Goal: Download file/media

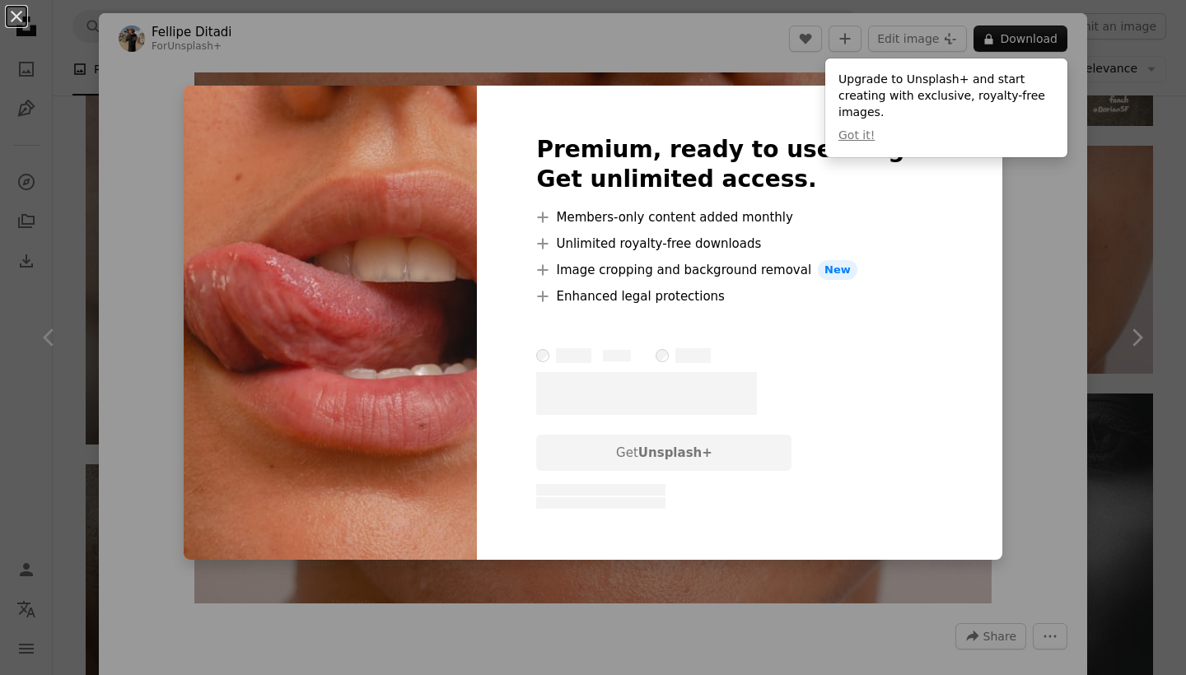
scroll to position [1739, 0]
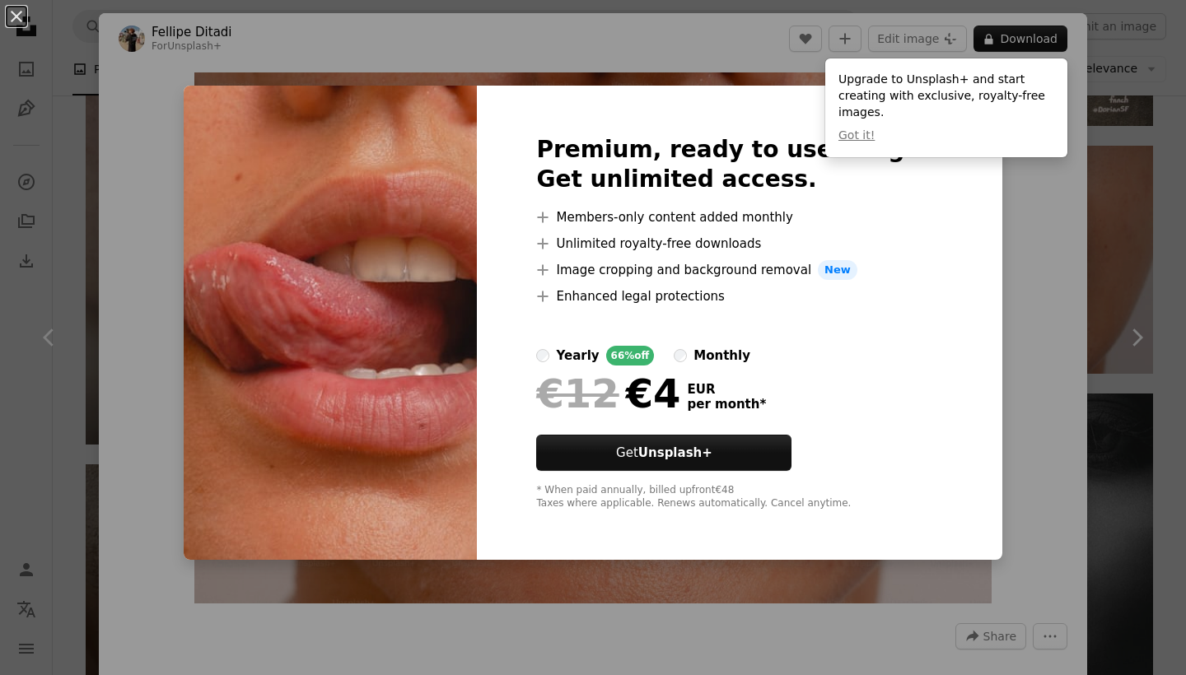
click at [1035, 397] on div "An X shape Premium, ready to use images. Get unlimited access. A plus sign Memb…" at bounding box center [593, 337] width 1186 height 675
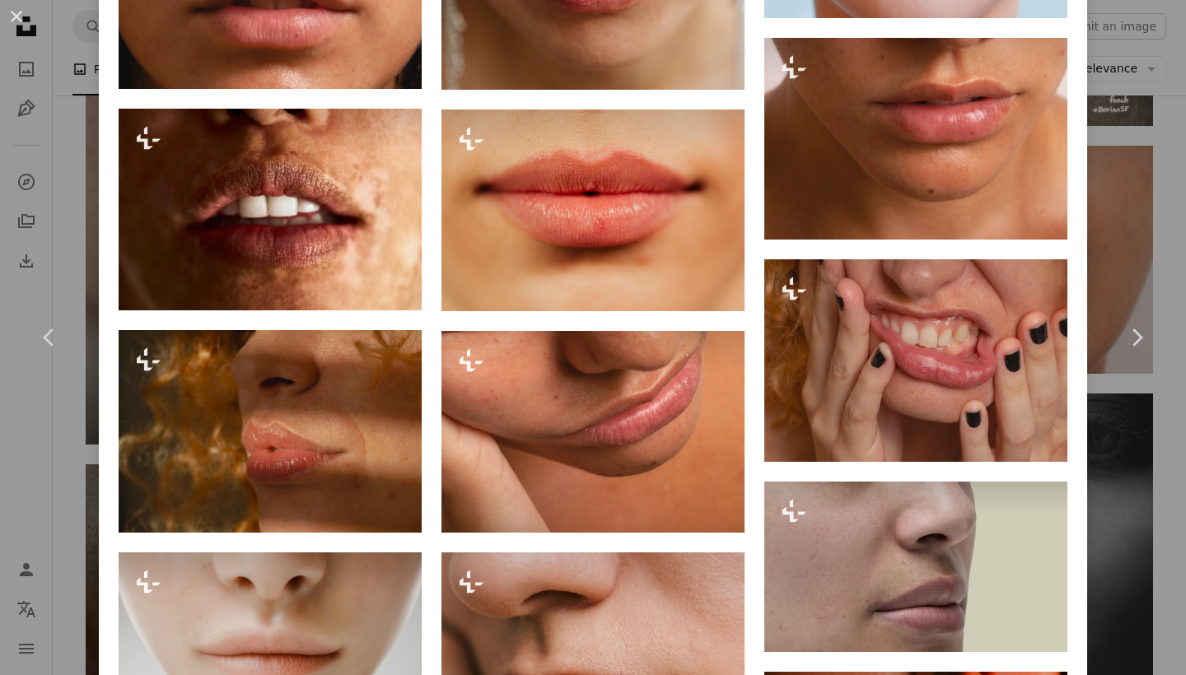
scroll to position [1582, 0]
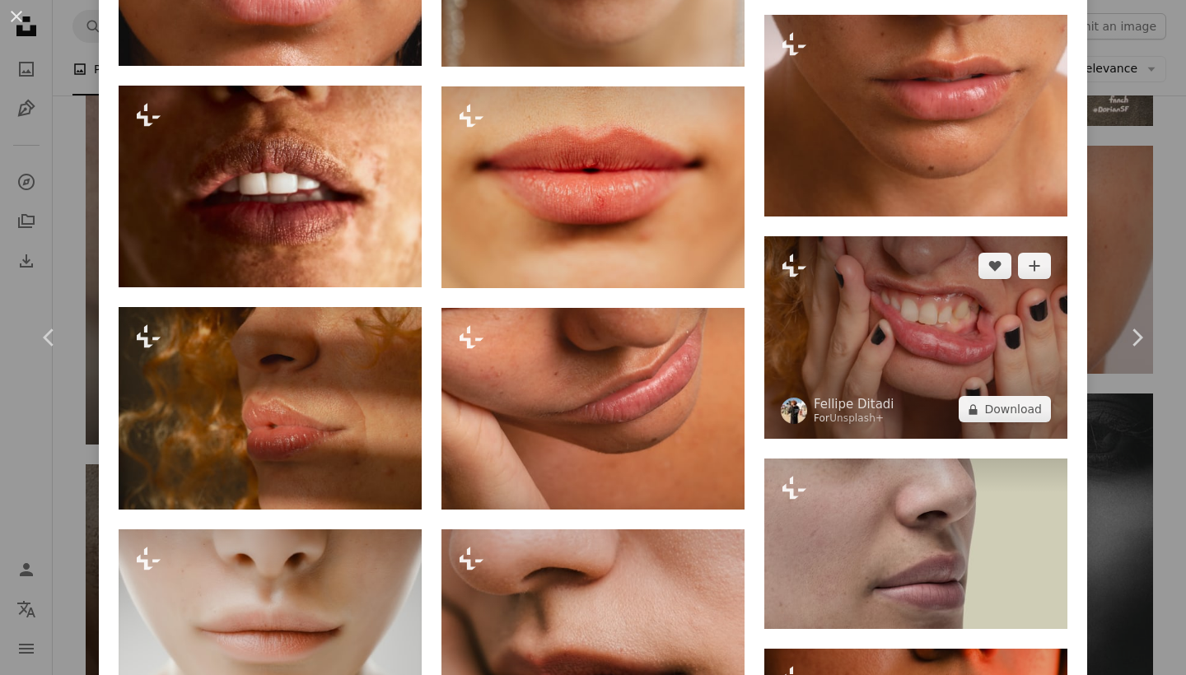
click at [909, 305] on img at bounding box center [915, 337] width 303 height 203
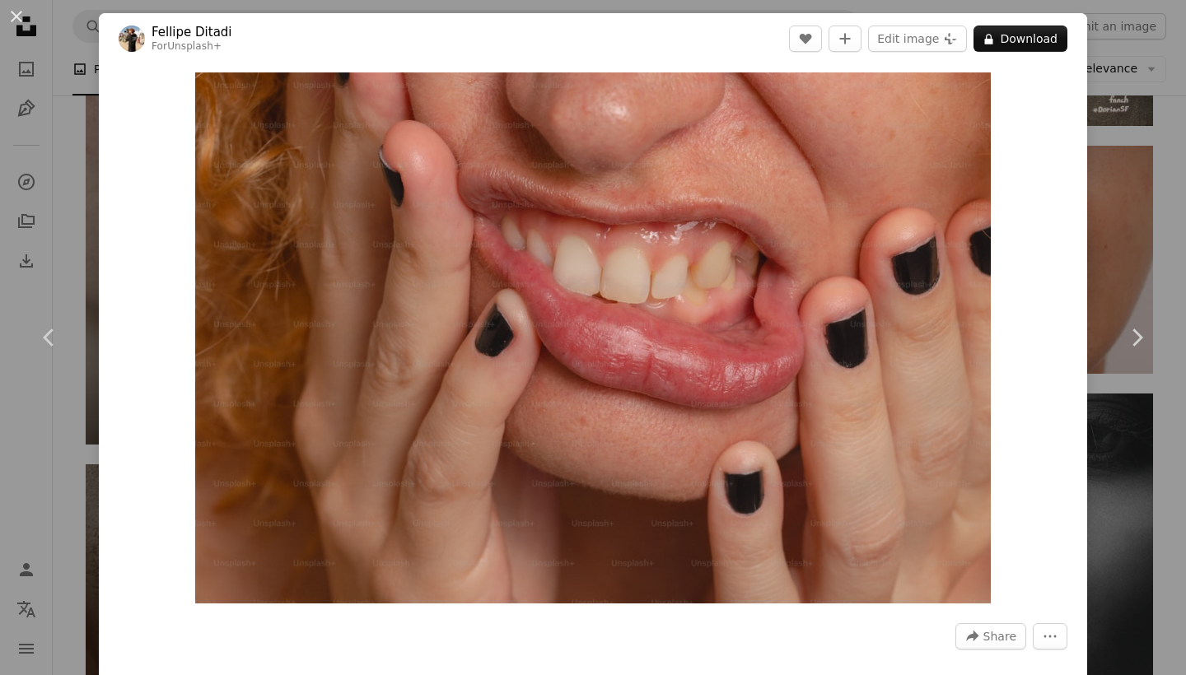
click at [49, 147] on div "An X shape Chevron left Chevron right [PERSON_NAME] For Unsplash+ A heart A plu…" at bounding box center [593, 337] width 1186 height 675
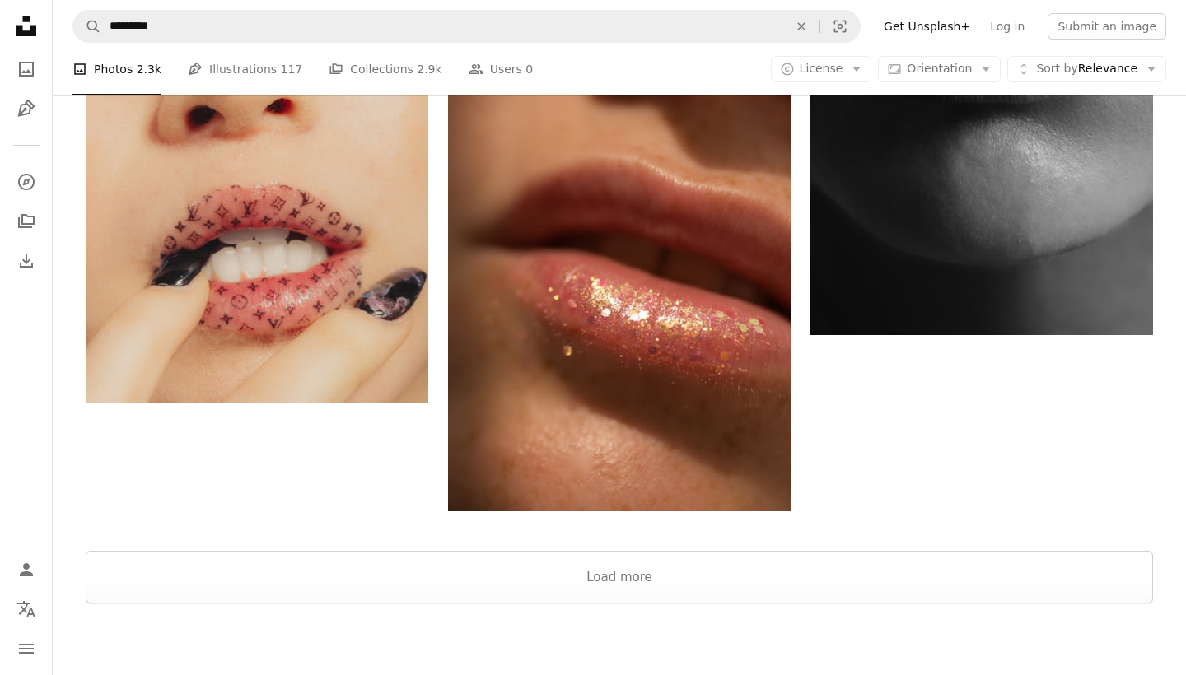
scroll to position [2760, 0]
click at [941, 589] on button "Load more" at bounding box center [620, 576] width 1068 height 53
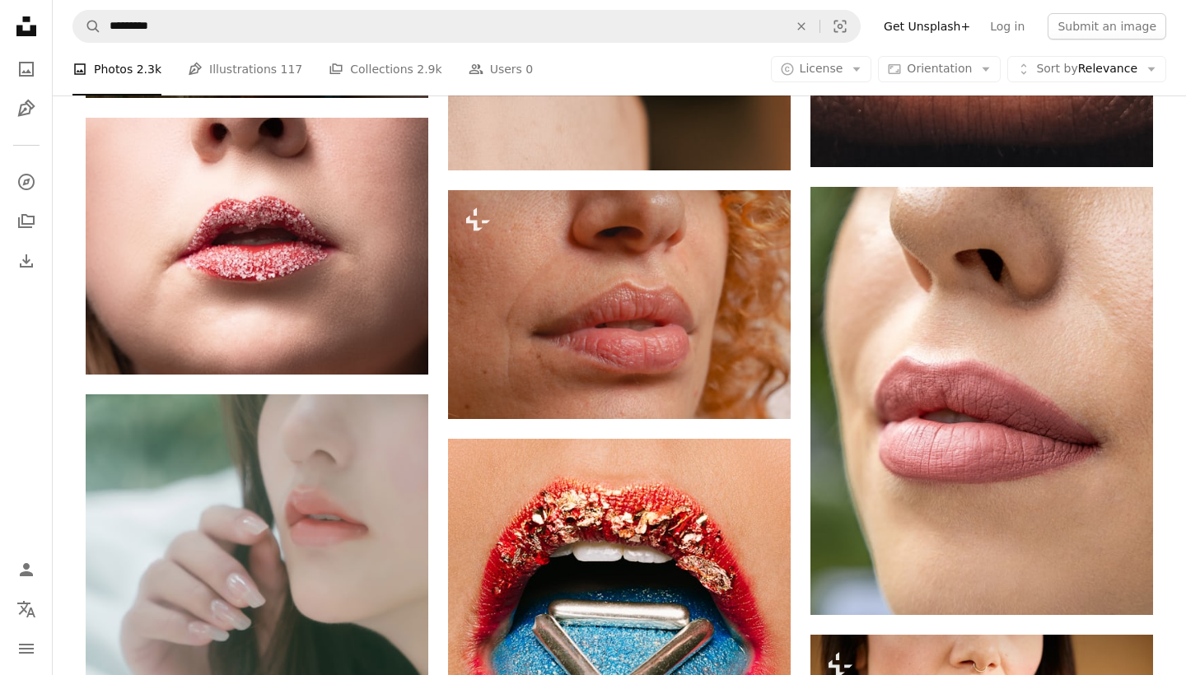
scroll to position [8508, 0]
